Goal: Find contact information: Find contact information

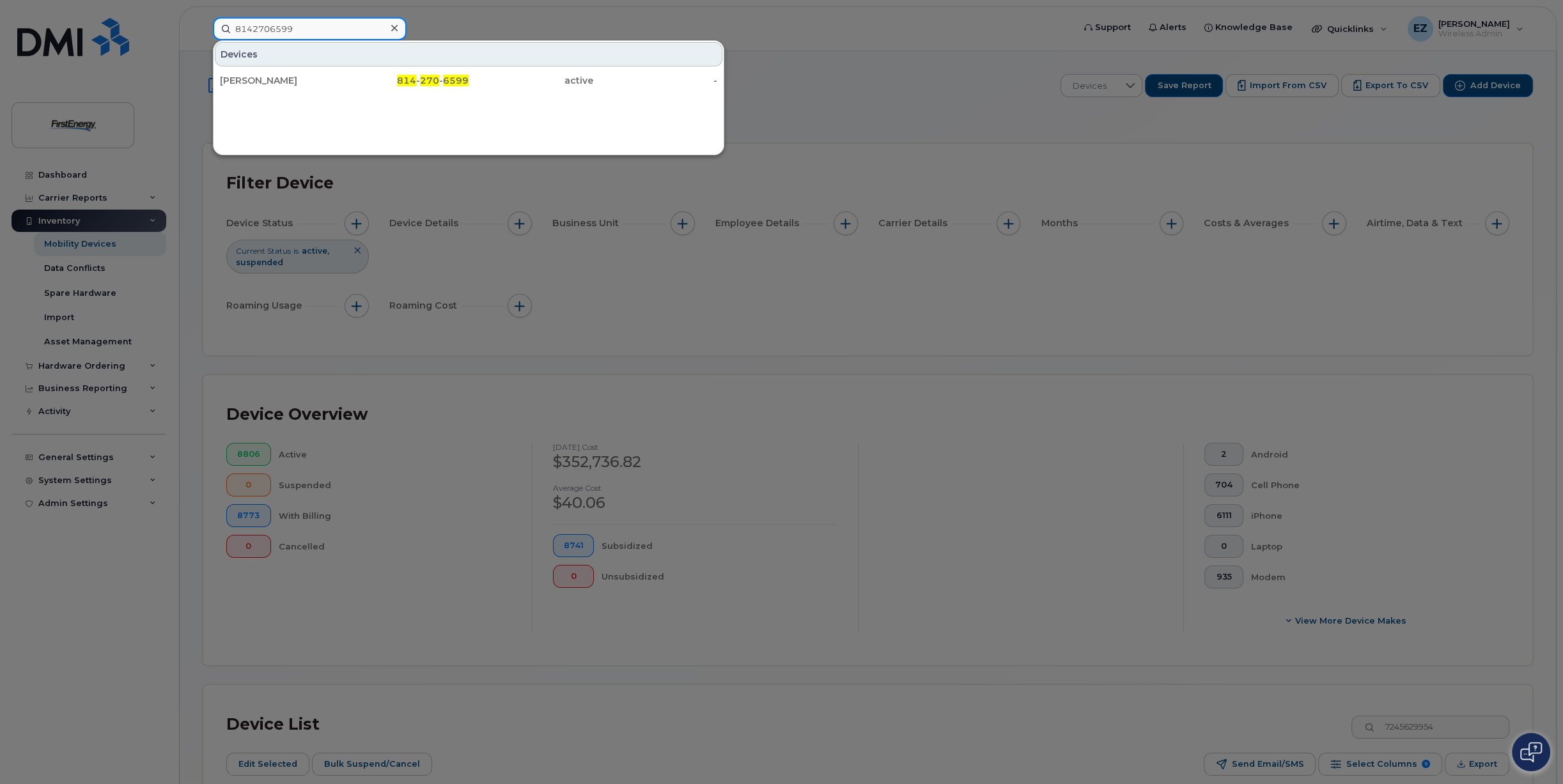
click at [295, 28] on input "8142706599" at bounding box center [310, 28] width 194 height 23
drag, startPoint x: 303, startPoint y: 28, endPoint x: 181, endPoint y: 23, distance: 122.1
click at [203, 24] on div "8142706599 Devices [PERSON_NAME] 814 - 270 - 6599 active -" at bounding box center [639, 28] width 873 height 23
paste input "3014915488"
type input "3014915488"
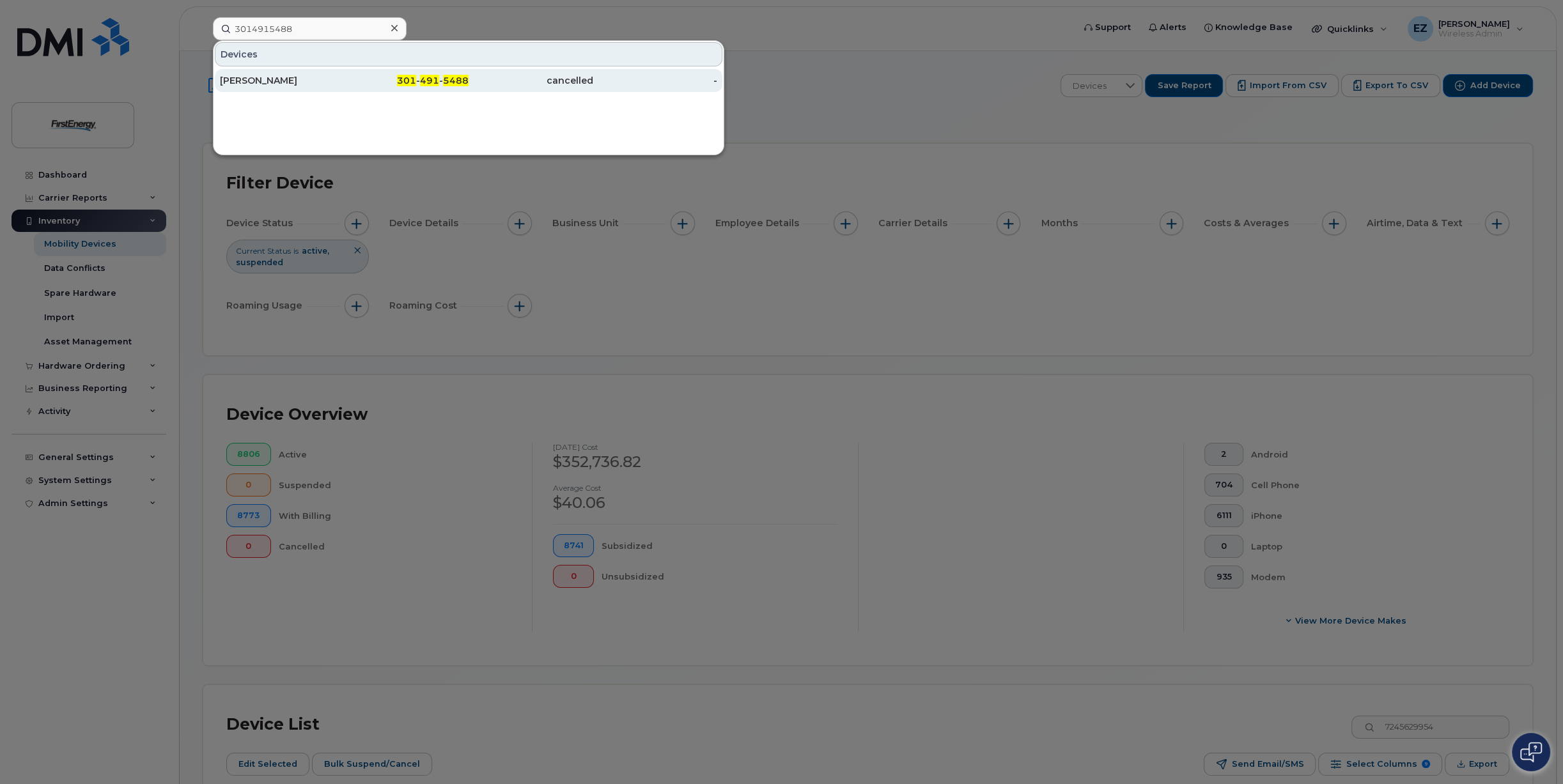
click at [260, 79] on div "[PERSON_NAME]" at bounding box center [282, 80] width 125 height 13
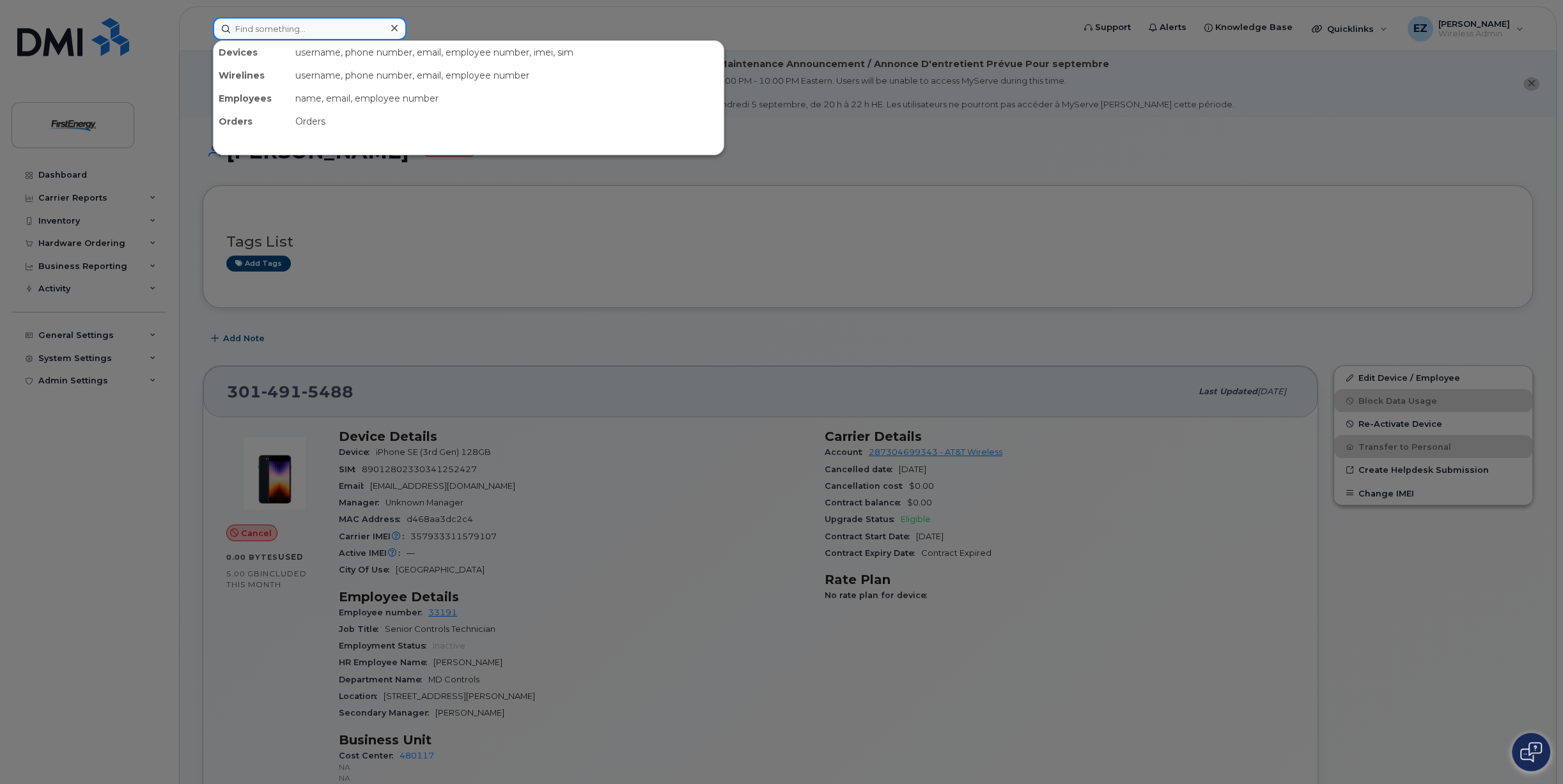
click at [305, 25] on input at bounding box center [310, 28] width 194 height 23
paste input "3308393806"
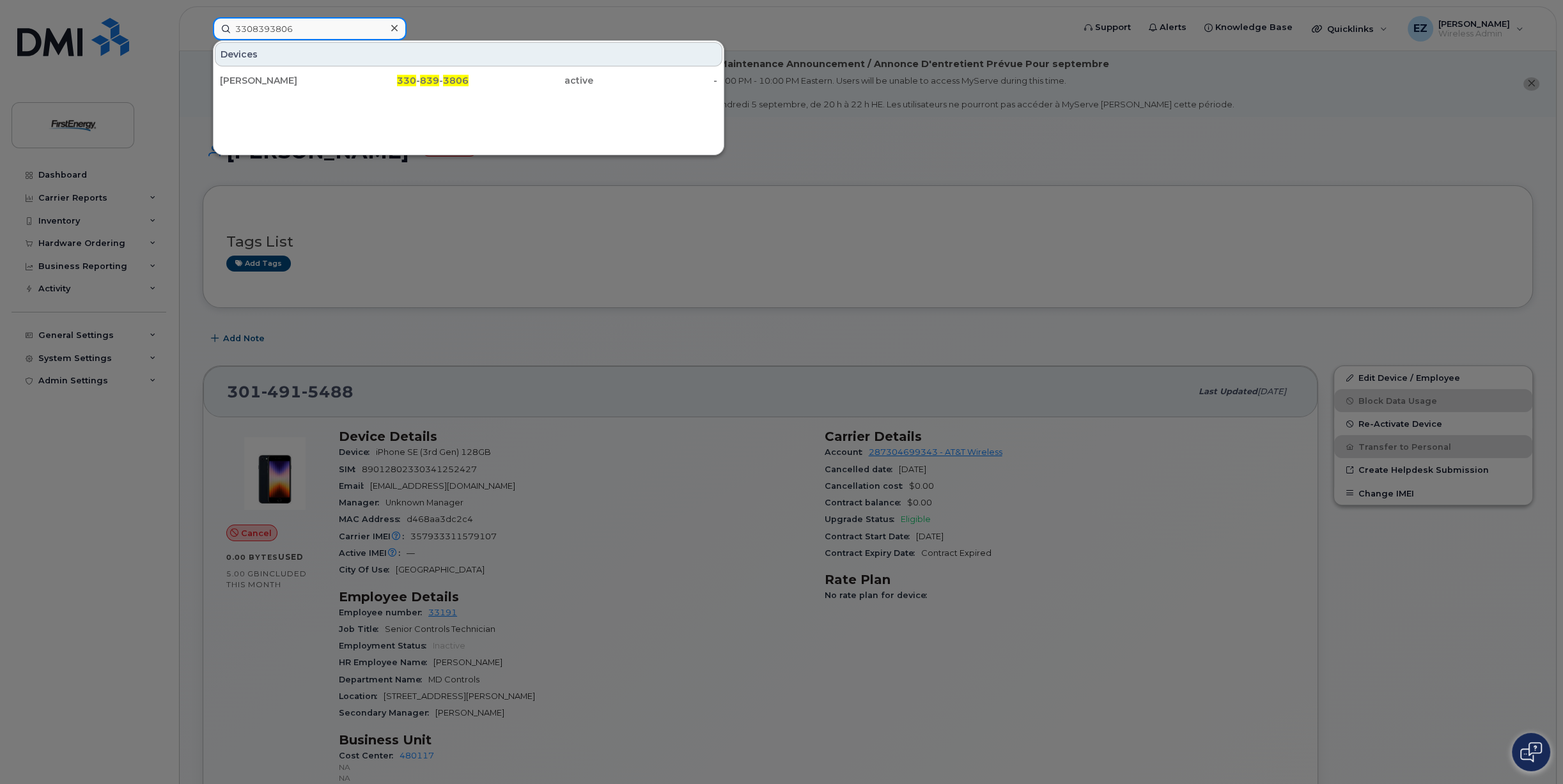
drag, startPoint x: 315, startPoint y: 25, endPoint x: 135, endPoint y: 25, distance: 180.0
click at [203, 25] on div "3308393806 Devices Gustavo Martinez 330 - 839 - 3806 active -" at bounding box center [639, 28] width 873 height 23
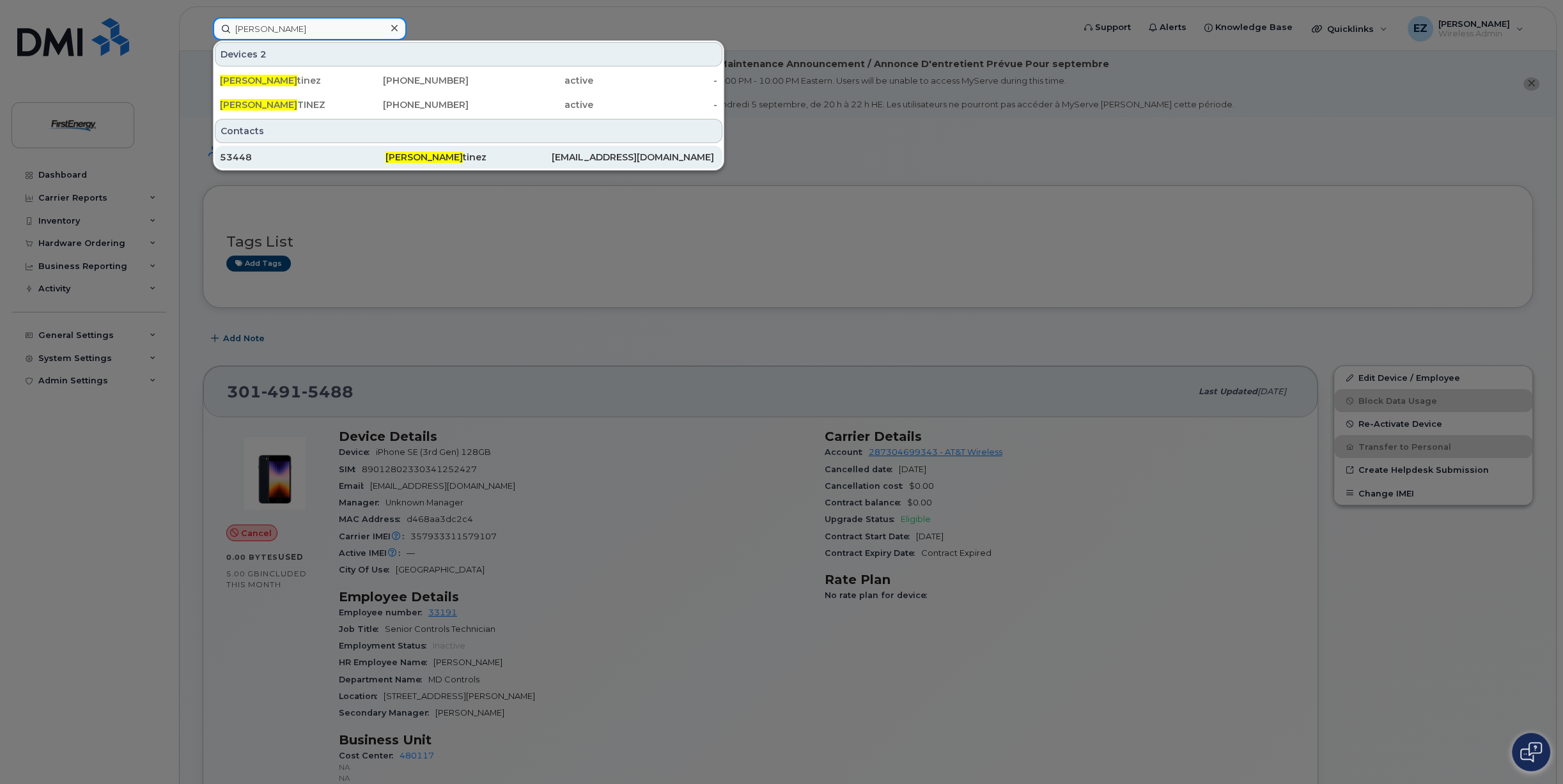
type input "Gustavo Mar"
click at [338, 155] on div "53448" at bounding box center [303, 157] width 166 height 13
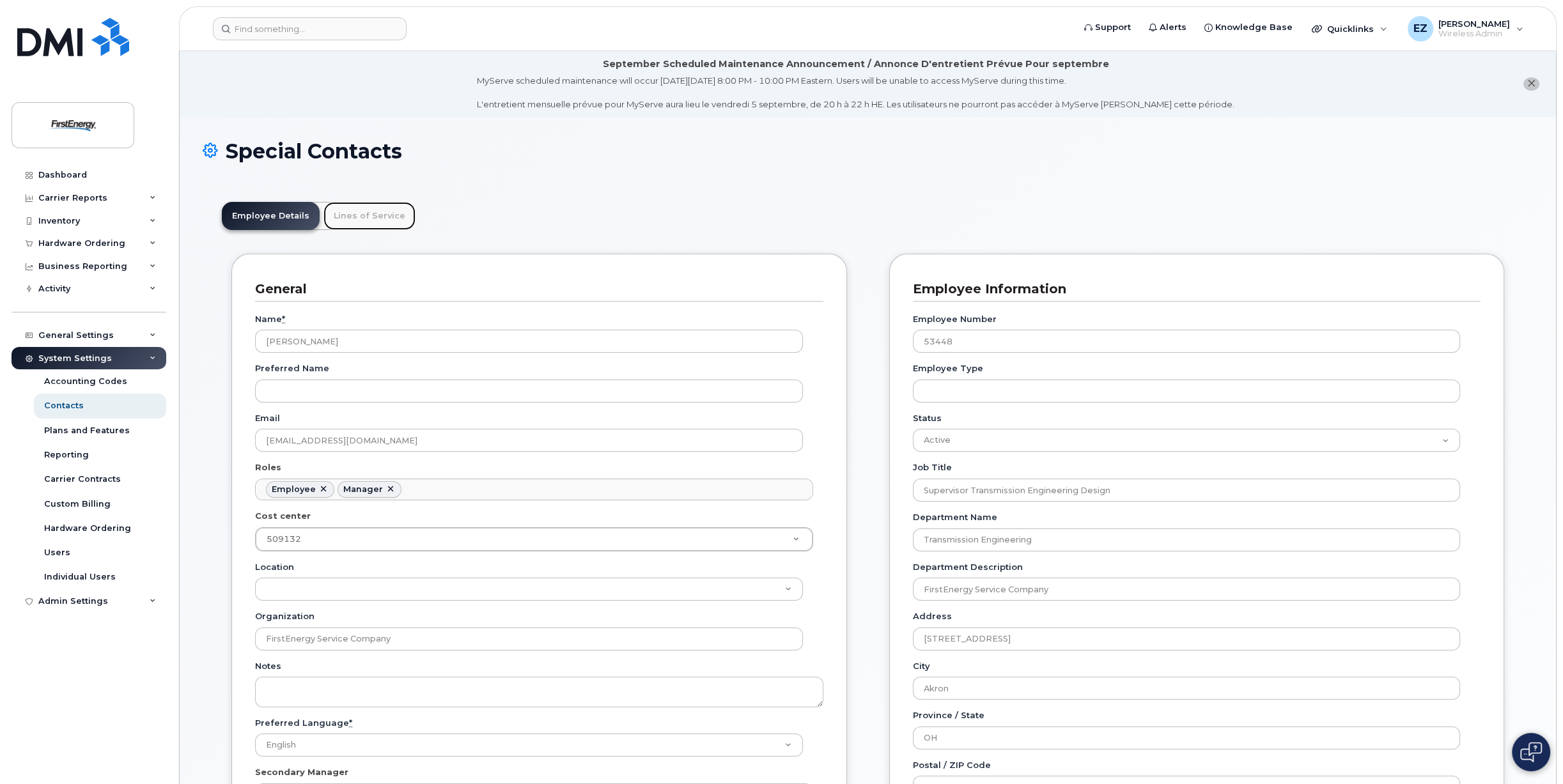
click at [371, 215] on link "Lines of Service" at bounding box center [369, 216] width 92 height 28
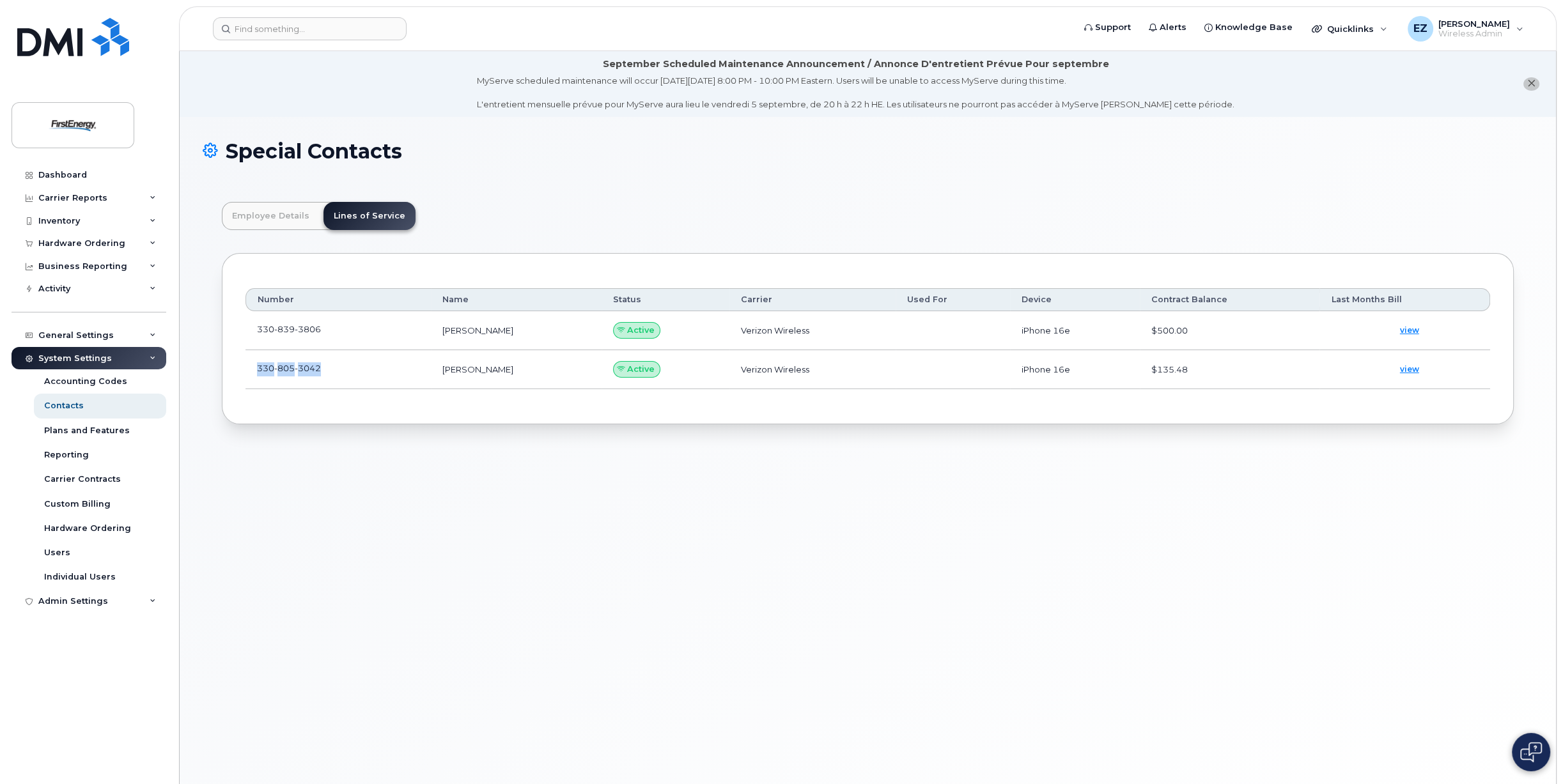
drag, startPoint x: 256, startPoint y: 368, endPoint x: 322, endPoint y: 368, distance: 66.0
click at [322, 370] on td "330 805 3042" at bounding box center [338, 369] width 185 height 39
copy span "330 805 3042"
click at [274, 208] on link "Employee Details" at bounding box center [271, 216] width 98 height 28
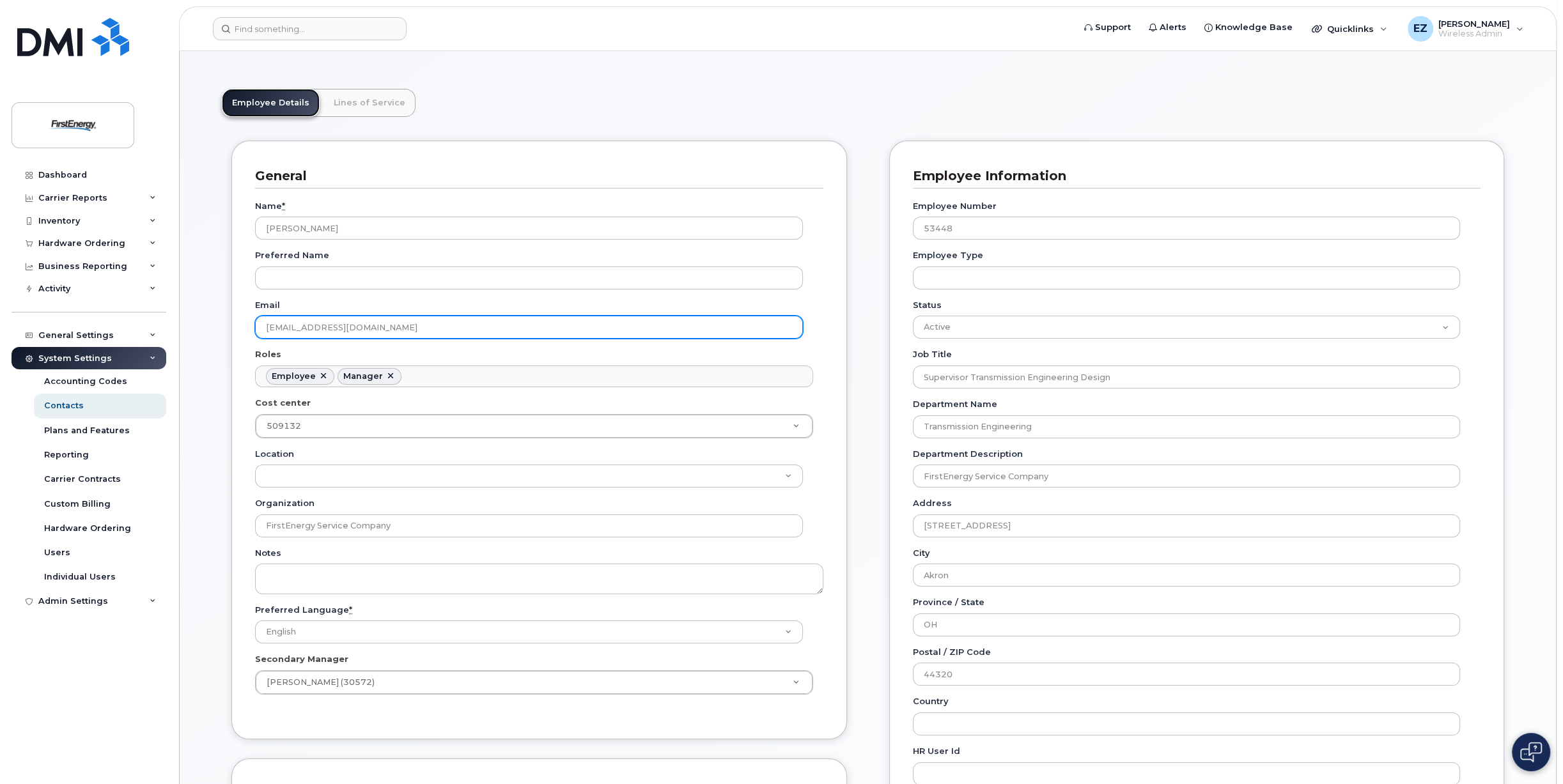
scroll to position [128, 0]
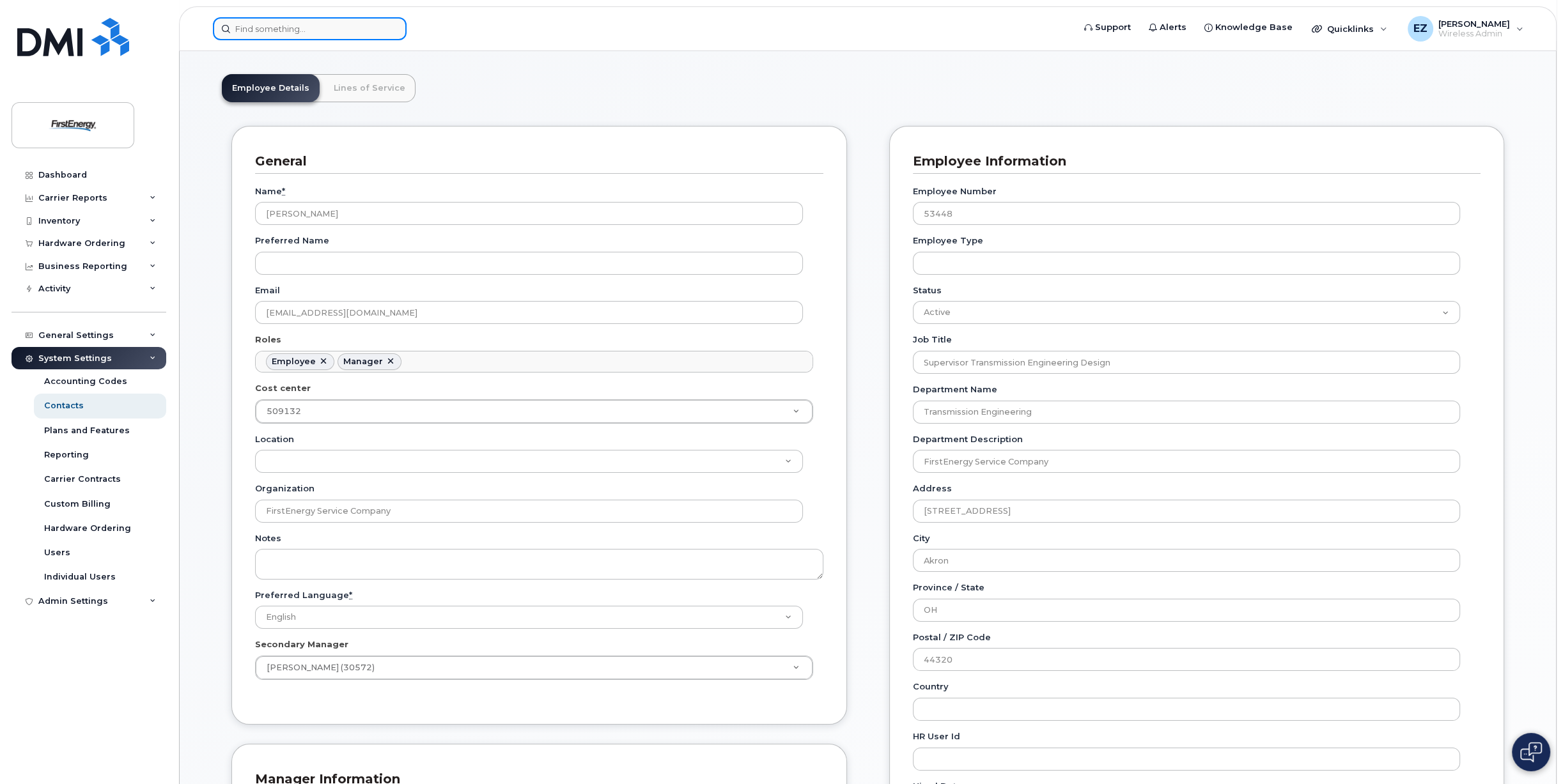
click at [316, 28] on input at bounding box center [310, 28] width 194 height 23
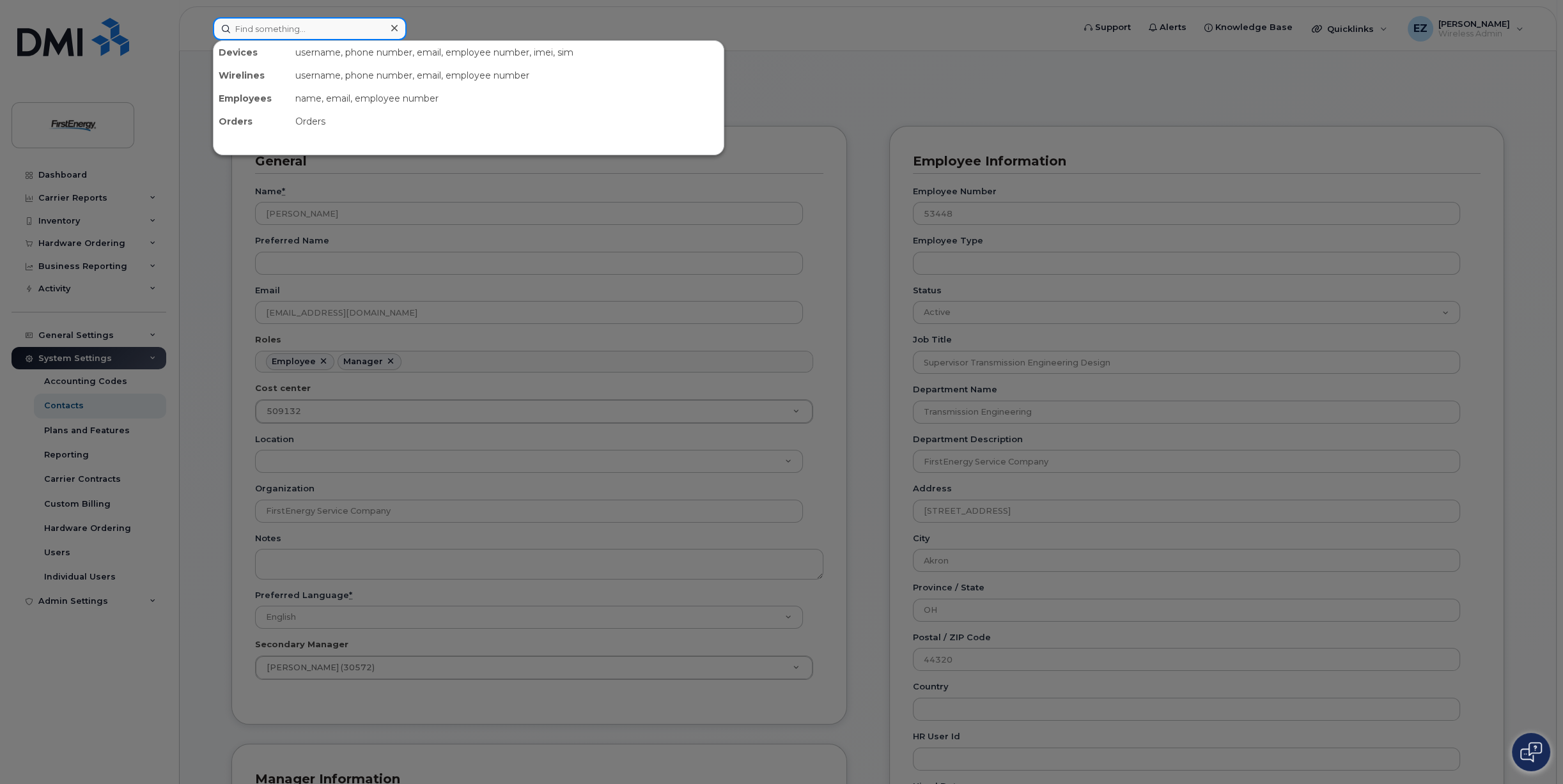
paste input "7245624374"
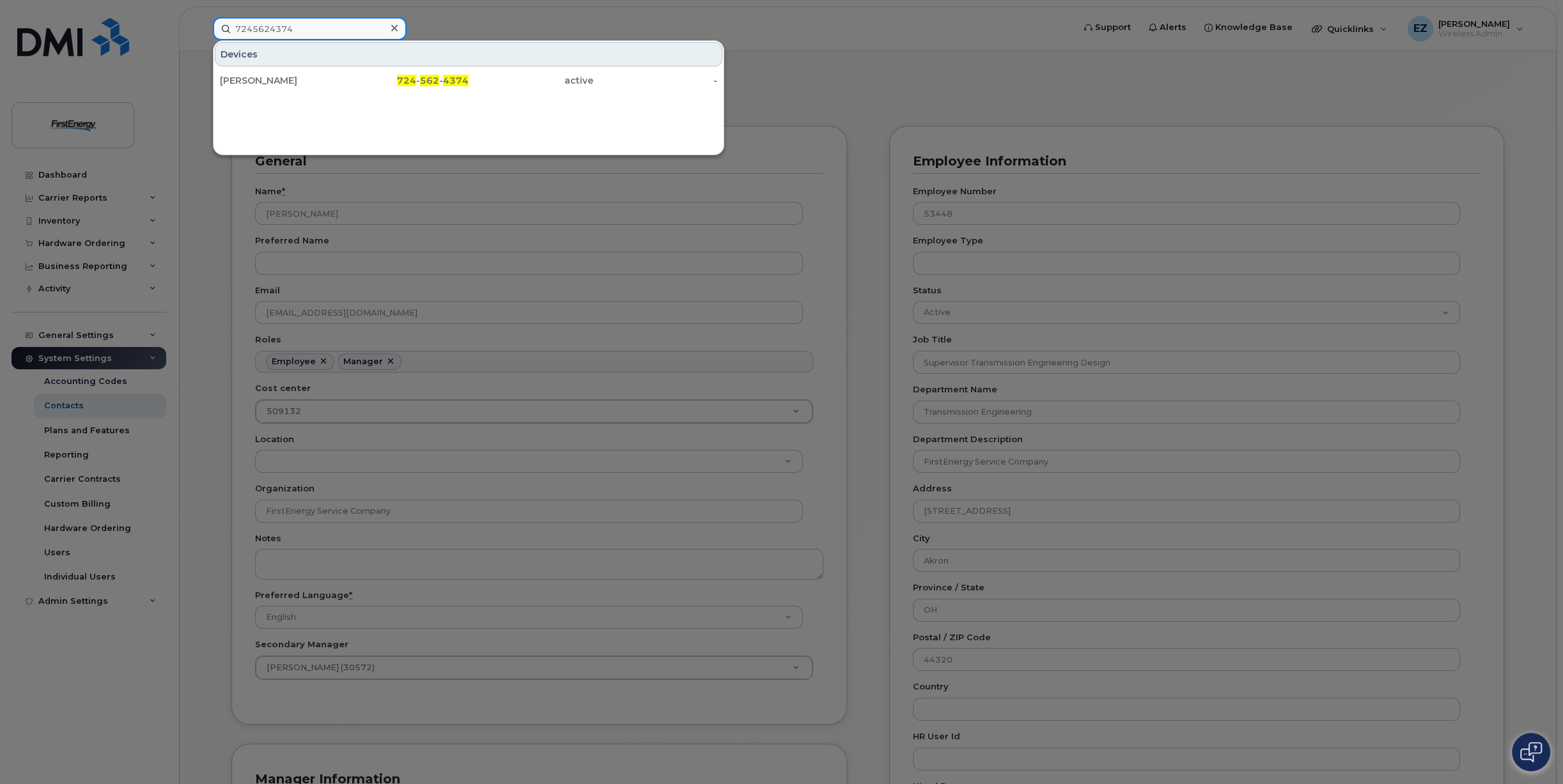
drag, startPoint x: 327, startPoint y: 27, endPoint x: 113, endPoint y: 13, distance: 214.5
click at [203, 17] on div "7245624374 Devices Casey Spargur 724 - 562 - 4374 active -" at bounding box center [639, 28] width 873 height 23
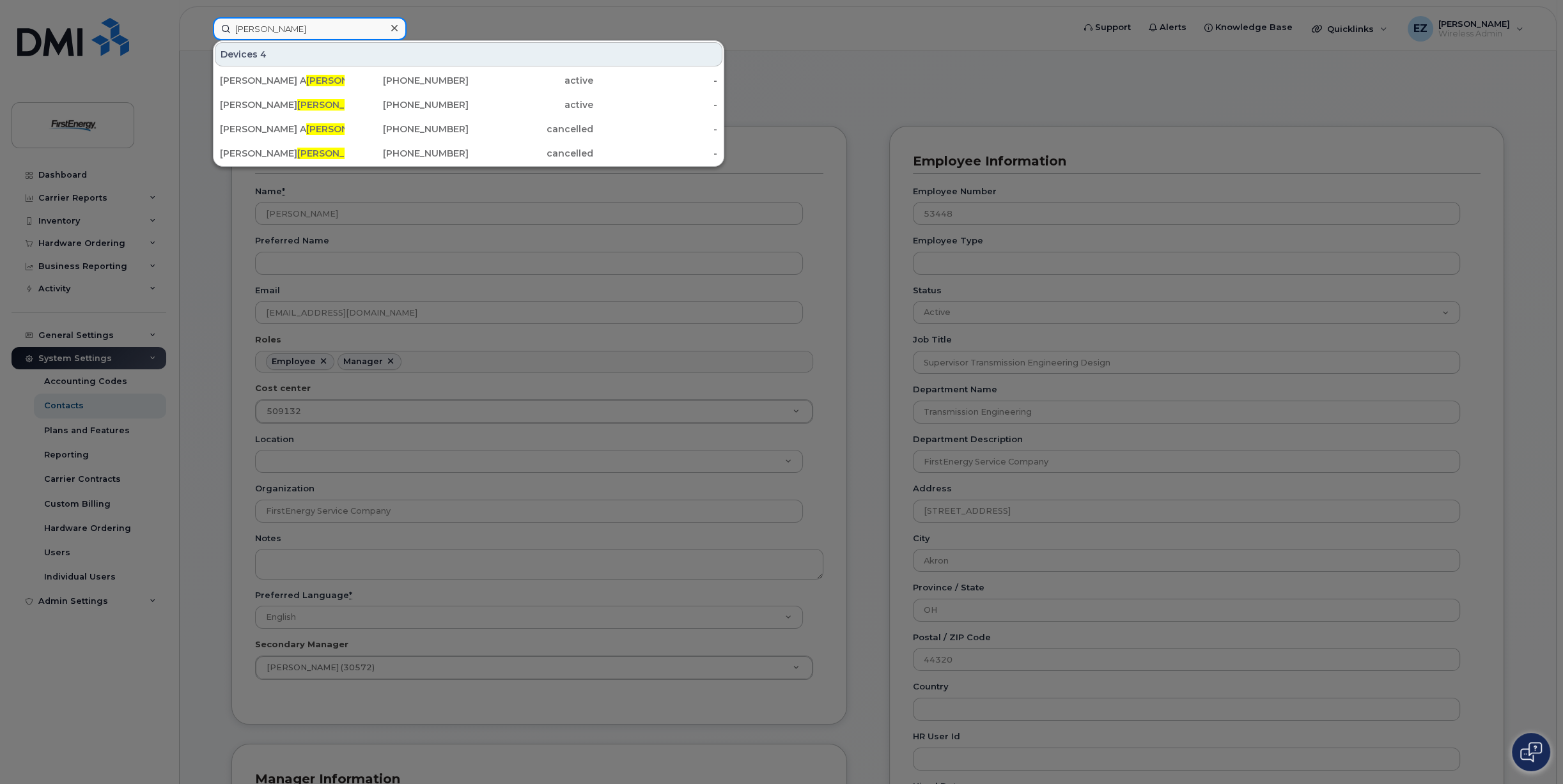
type input "Gaut"
click at [450, 103] on div "717-688-0476" at bounding box center [407, 105] width 125 height 13
